Goal: Find specific page/section

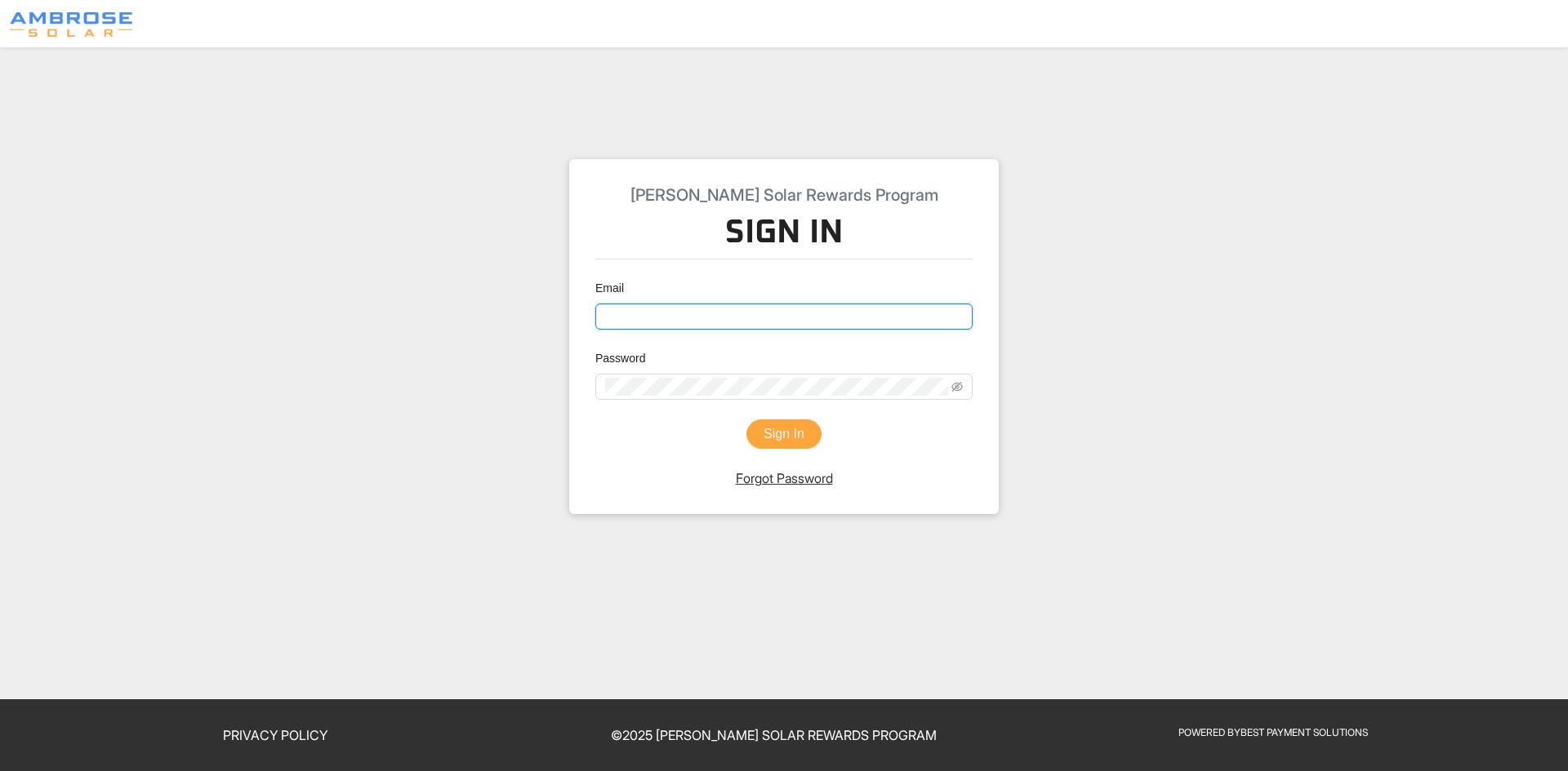
type input "[EMAIL_ADDRESS][DOMAIN_NAME]"
click at [778, 433] on button "Sign In" at bounding box center [784, 434] width 75 height 29
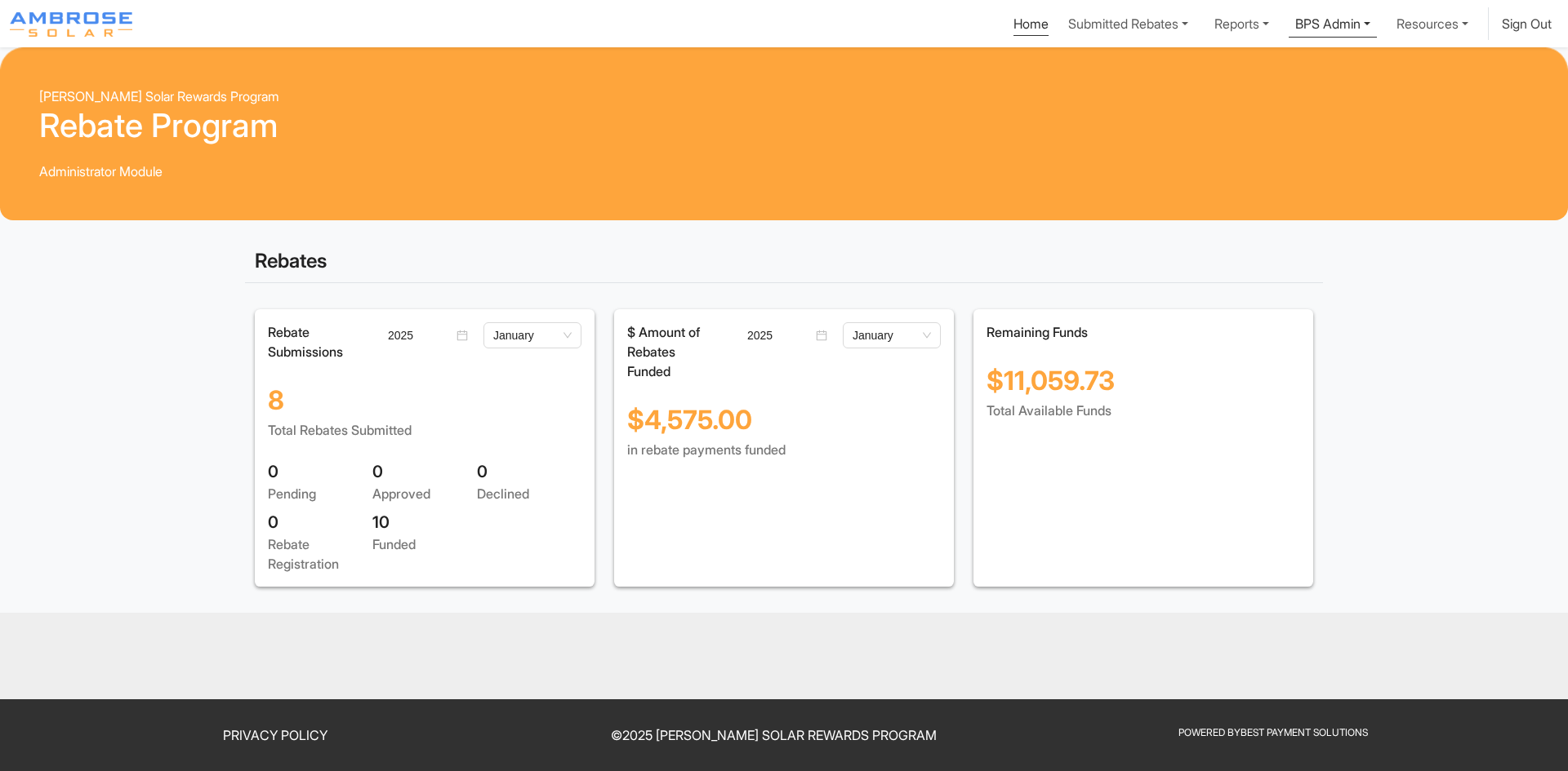
click at [1359, 28] on link "BPS Admin" at bounding box center [1332, 22] width 88 height 30
click at [1269, 91] on div "Invoice Order" at bounding box center [1309, 87] width 107 height 19
